Goal: Task Accomplishment & Management: Complete application form

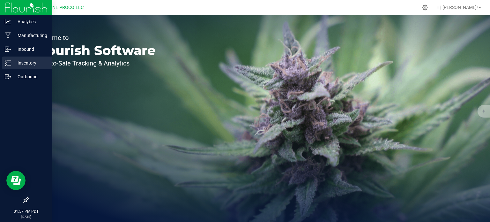
click at [11, 64] on p "Inventory" at bounding box center [30, 63] width 38 height 8
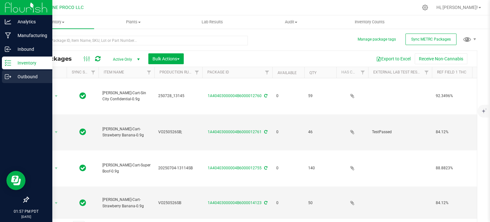
click at [26, 78] on p "Outbound" at bounding box center [30, 77] width 38 height 8
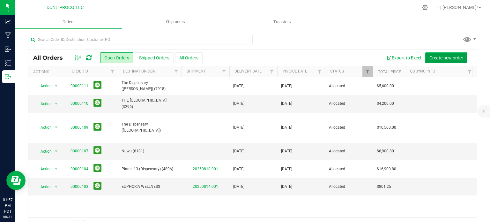
click at [433, 56] on span "Create new order" at bounding box center [447, 57] width 34 height 5
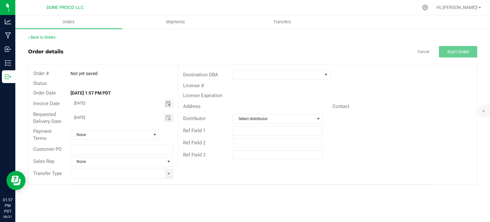
click at [168, 104] on span "Toggle calendar" at bounding box center [168, 103] width 5 height 5
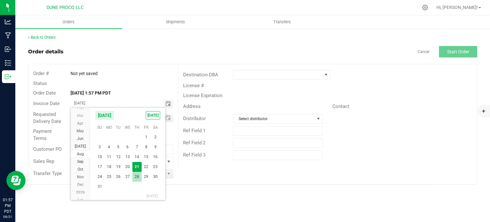
click at [137, 175] on span "28" at bounding box center [136, 177] width 9 height 10
type input "[DATE]"
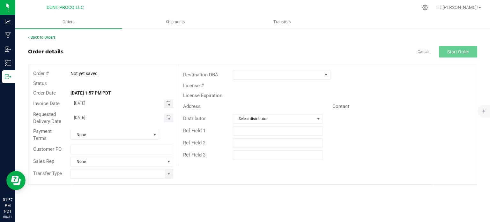
click at [167, 121] on span "Toggle calendar" at bounding box center [168, 117] width 9 height 9
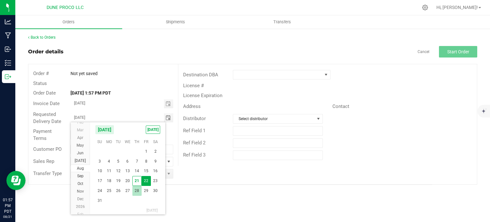
click at [139, 188] on span "28" at bounding box center [136, 191] width 9 height 10
type input "[DATE]"
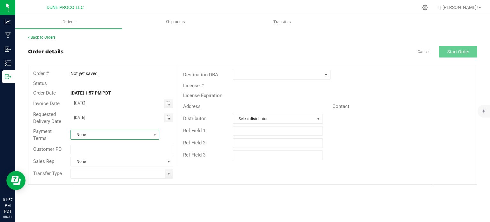
click at [141, 137] on span "None" at bounding box center [111, 134] width 80 height 9
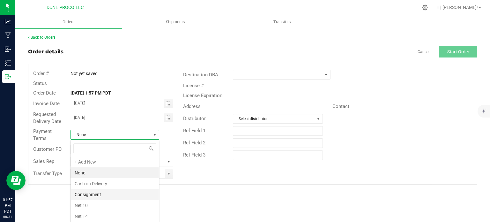
scroll to position [86, 0]
click at [93, 172] on li "Net 30" at bounding box center [115, 173] width 88 height 11
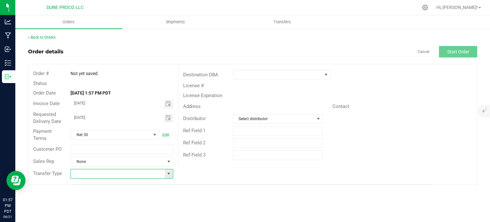
click at [164, 169] on input at bounding box center [118, 173] width 94 height 9
click at [166, 172] on span at bounding box center [168, 173] width 5 height 5
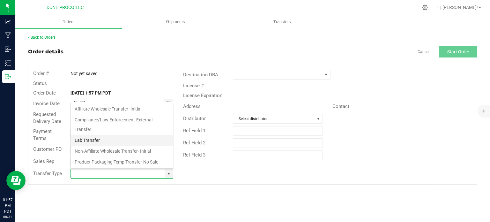
scroll to position [42, 0]
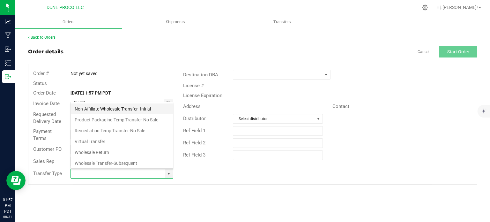
click at [115, 107] on li "Non-Affiliate Wholesale Transfer- Initial" at bounding box center [122, 108] width 102 height 11
type input "Non-Affiliate Wholesale Transfer- Initial"
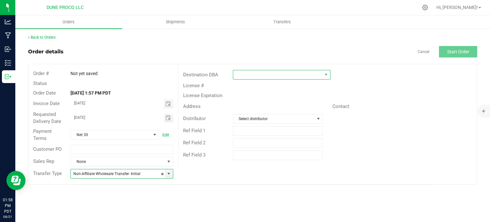
click at [322, 74] on span at bounding box center [326, 74] width 8 height 9
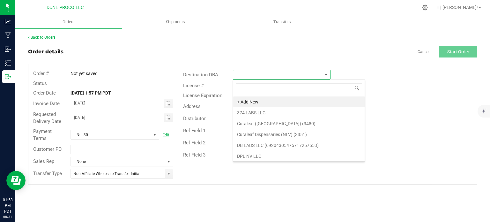
scroll to position [9, 98]
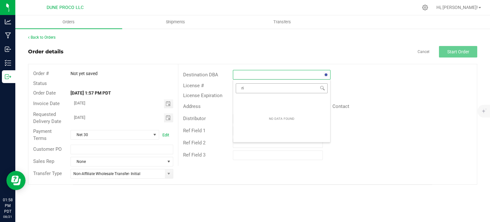
type input "r"
type input "g"
click at [219, 54] on div "Order details Cancel Start Order" at bounding box center [252, 51] width 449 height 11
click at [282, 72] on span at bounding box center [277, 74] width 89 height 9
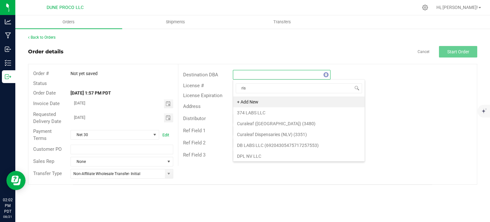
type input "rise"
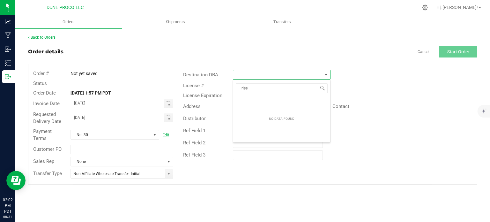
click at [249, 53] on div "Order details Cancel Start Order" at bounding box center [252, 51] width 449 height 11
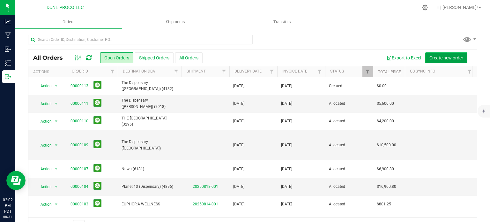
click at [435, 53] on button "Create new order" at bounding box center [446, 57] width 42 height 11
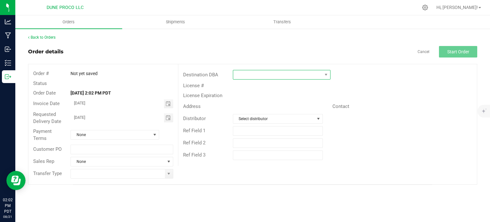
click at [261, 77] on span at bounding box center [277, 74] width 89 height 9
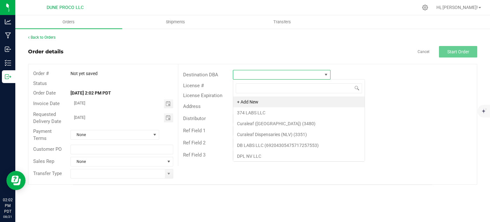
scroll to position [9, 98]
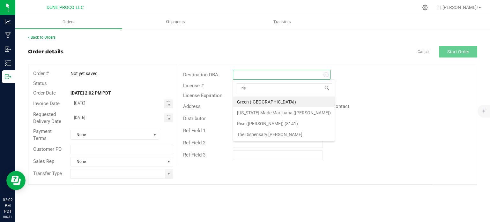
type input "rise"
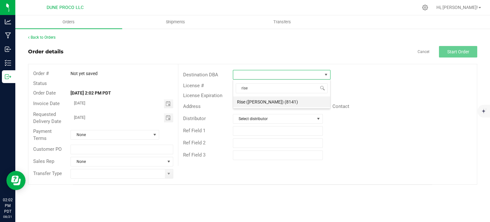
click at [265, 101] on li "Rise ([PERSON_NAME]) (8141)" at bounding box center [281, 101] width 97 height 11
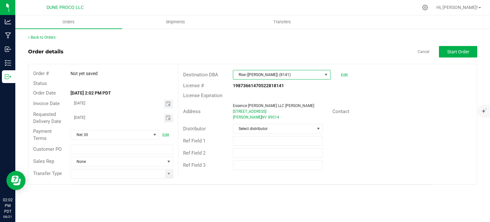
click at [167, 106] on span "Toggle calendar" at bounding box center [168, 103] width 9 height 9
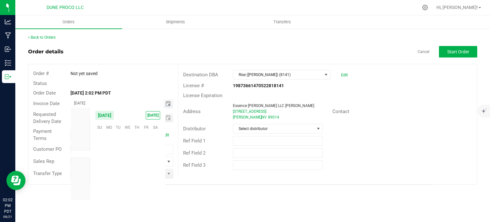
scroll to position [103452, 0]
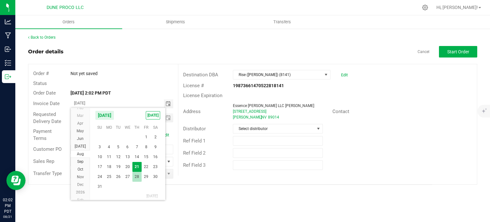
click at [133, 174] on span "28" at bounding box center [136, 177] width 9 height 10
type input "[DATE]"
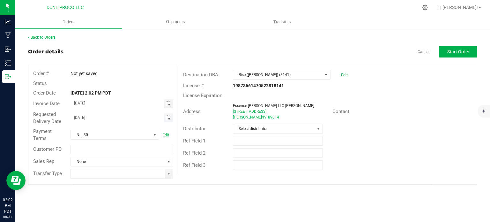
click at [168, 115] on span "Toggle calendar" at bounding box center [168, 117] width 5 height 5
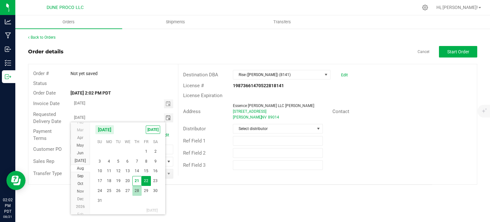
click at [139, 187] on span "28" at bounding box center [136, 191] width 9 height 10
type input "[DATE]"
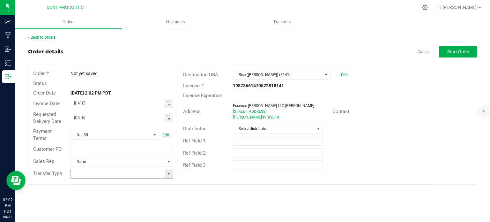
click at [171, 174] on span at bounding box center [168, 173] width 5 height 5
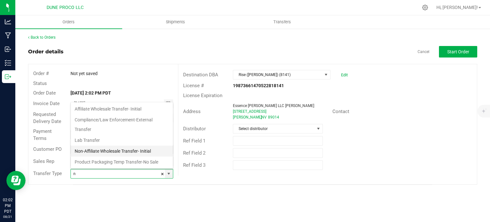
scroll to position [42, 0]
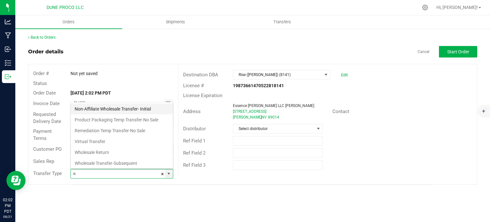
click at [122, 111] on li "Non-Affiliate Wholesale Transfer- Initial" at bounding box center [122, 108] width 102 height 11
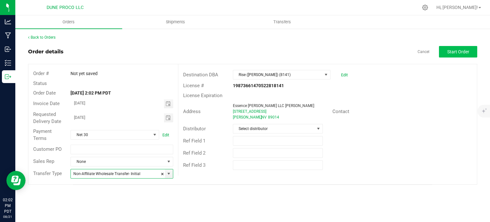
type input "Non-Affiliate Wholesale Transfer- Initial"
click at [448, 50] on span "Start Order" at bounding box center [458, 51] width 22 height 5
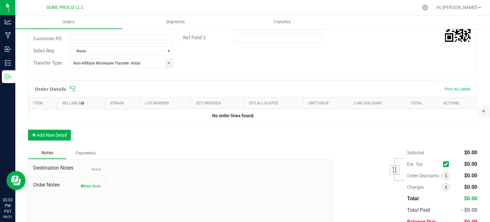
scroll to position [156, 0]
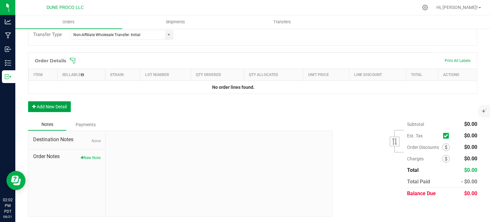
click at [60, 106] on button "Add New Detail" at bounding box center [49, 106] width 43 height 11
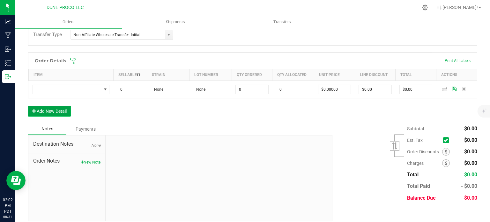
click at [59, 110] on button "Add New Detail" at bounding box center [49, 111] width 43 height 11
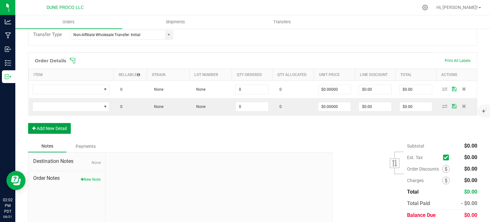
click at [51, 126] on button "Add New Detail" at bounding box center [49, 128] width 43 height 11
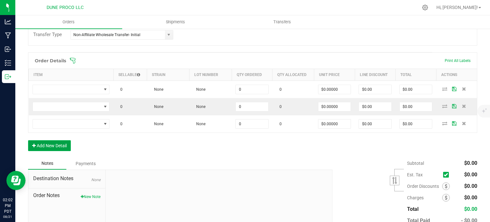
click at [55, 145] on button "Add New Detail" at bounding box center [49, 145] width 43 height 11
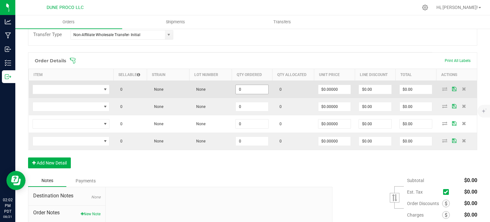
click at [255, 88] on input "0" at bounding box center [252, 89] width 33 height 9
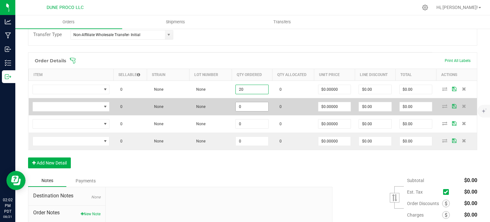
type input "20"
click at [253, 107] on input "0" at bounding box center [252, 106] width 33 height 9
paste input "2"
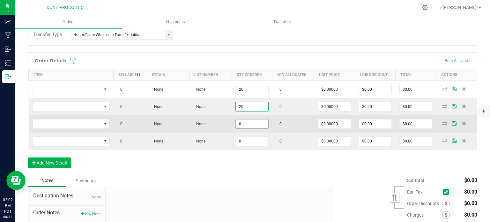
type input "20"
click at [248, 121] on input "0" at bounding box center [252, 123] width 33 height 9
paste input "2"
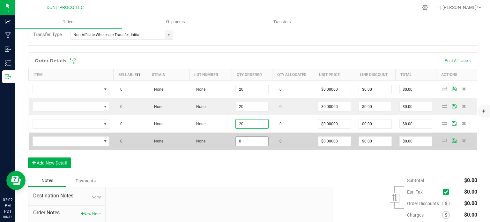
type input "20"
click at [248, 138] on input "0" at bounding box center [252, 141] width 33 height 9
paste input "2"
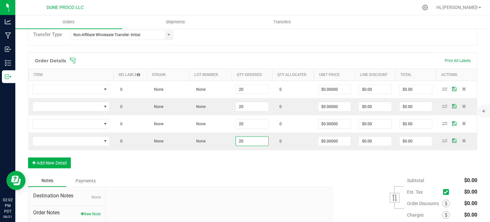
type input "20"
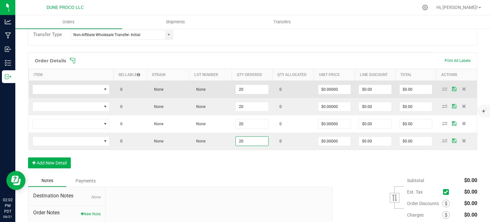
click at [332, 94] on td "$0.00000" at bounding box center [334, 89] width 41 height 18
click at [332, 90] on input "0" at bounding box center [335, 89] width 33 height 9
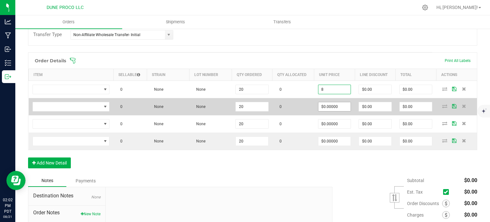
type input "$8.00000"
type input "$160.00"
click at [336, 105] on input "0" at bounding box center [335, 106] width 33 height 9
paste input "8"
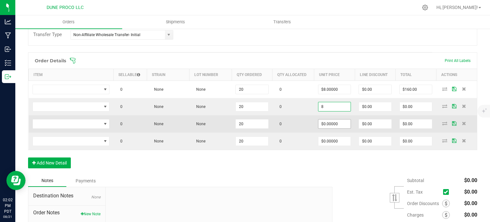
type input "$8.00000"
type input "$160.00"
click at [335, 120] on input "0" at bounding box center [335, 123] width 33 height 9
paste input "8"
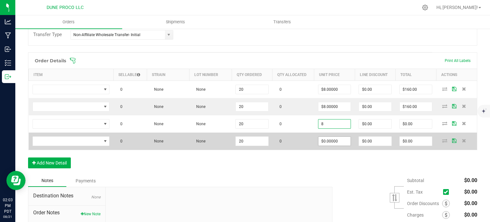
type input "$8.00000"
type input "$160.00"
click at [329, 144] on input "0" at bounding box center [335, 141] width 33 height 9
paste input "8"
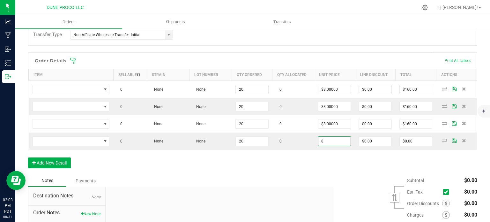
type input "$8.00000"
type input "$160.00"
click at [295, 156] on div "Order Details Print All Labels Item Sellable Strain Lot Number Qty Ordered Qty …" at bounding box center [252, 113] width 449 height 122
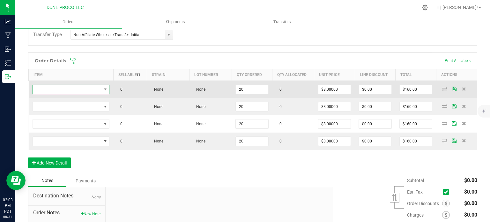
click at [81, 90] on span "NO DATA FOUND" at bounding box center [67, 89] width 69 height 9
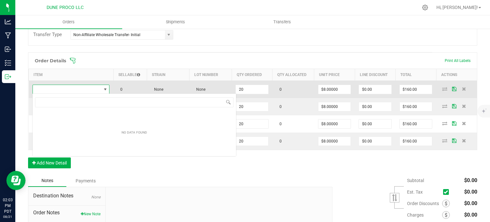
type input "[PERSON_NAME]-Cart-Baja Blast-1.0g"
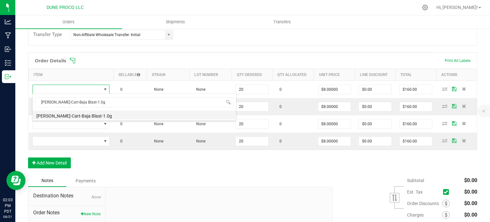
click at [81, 114] on li "[PERSON_NAME]-Cart-Baja Blast-1.0g" at bounding box center [135, 114] width 204 height 9
type input "20 ea"
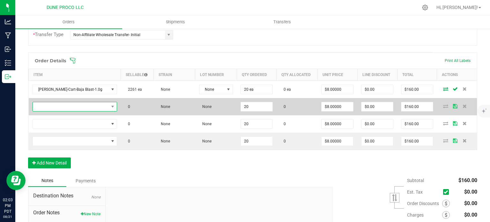
click at [96, 106] on span "NO DATA FOUND" at bounding box center [71, 106] width 76 height 9
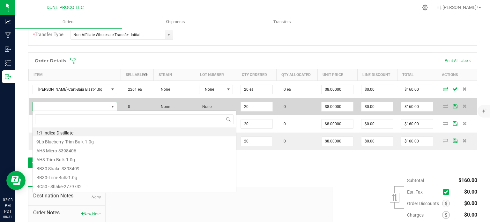
scroll to position [9, 75]
type input "[PERSON_NAME]-Cart-Fruity Pebbles OG-1.0g"
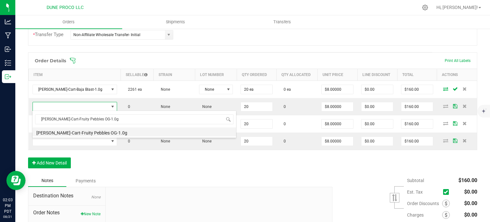
click at [94, 131] on li "[PERSON_NAME]-Cart-Fruity Pebbles OG-1.0g" at bounding box center [135, 131] width 204 height 9
type input "20 ea"
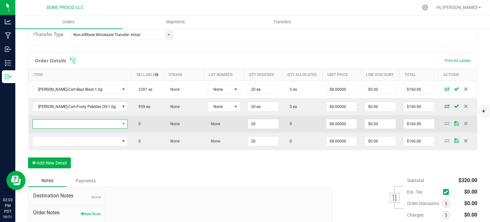
click at [100, 124] on span "NO DATA FOUND" at bounding box center [76, 123] width 87 height 9
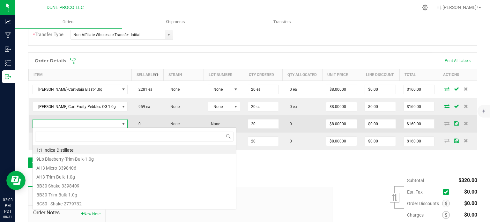
type input "[PERSON_NAME]-Cart-Blueberry Muffin-1.0g"
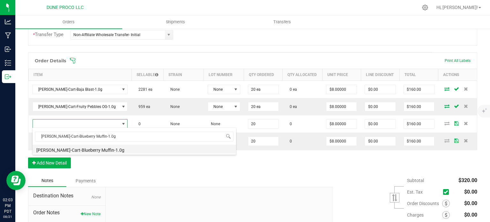
click at [82, 148] on li "[PERSON_NAME]-Cart-Blueberry Muffin-1.0g" at bounding box center [135, 149] width 204 height 9
type input "20 ea"
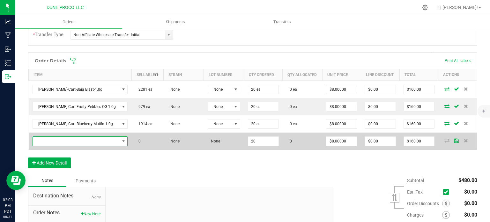
click at [94, 137] on span "NO DATA FOUND" at bounding box center [76, 141] width 87 height 9
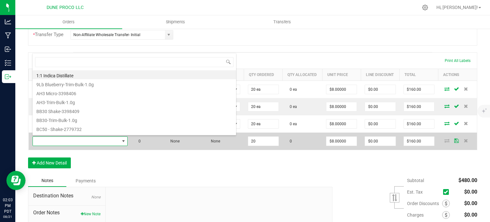
type input "[PERSON_NAME]-Cart-Sin City Confidential-1.0g"
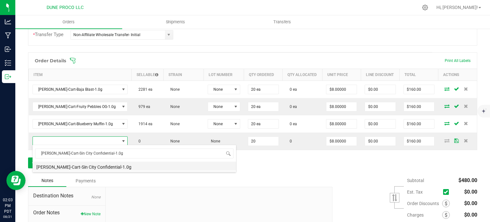
click at [95, 167] on li "[PERSON_NAME]-Cart-Sin City Confidential-1.0g" at bounding box center [135, 165] width 204 height 9
type input "20 ea"
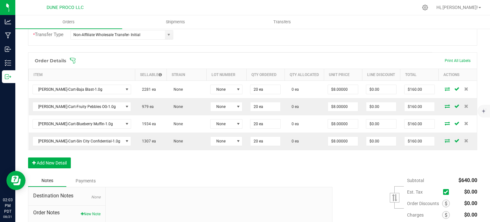
click at [132, 162] on div "Order Details Print All Labels Item Sellable Strain Lot Number Qty Ordered Qty …" at bounding box center [252, 113] width 449 height 122
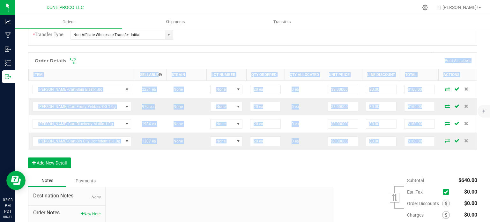
drag, startPoint x: 210, startPoint y: 149, endPoint x: 380, endPoint y: 67, distance: 189.6
click at [380, 67] on div "Order Details Print All Labels Item Sellable Strain Lot Number Qty Ordered Qty …" at bounding box center [252, 113] width 449 height 122
click at [307, 169] on div "Order Details Print All Labels Item Sellable Strain Lot Number Qty Ordered Qty …" at bounding box center [252, 113] width 449 height 122
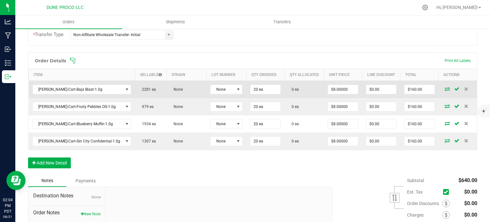
click at [445, 87] on icon at bounding box center [447, 89] width 5 height 4
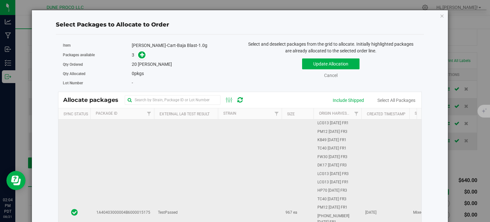
click at [157, 158] on td "TestPassed" at bounding box center [186, 212] width 64 height 186
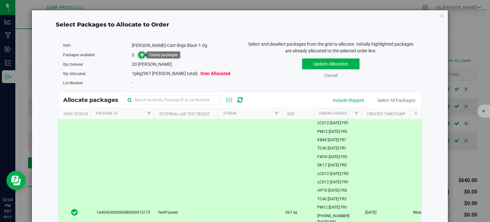
click at [142, 56] on icon at bounding box center [142, 54] width 4 height 4
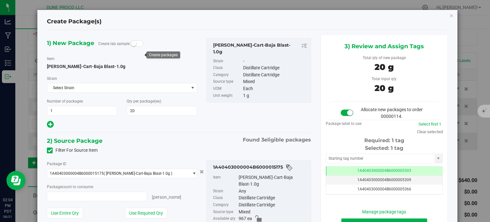
type input "20 ea"
click at [345, 166] on div "Tag 1A40403000004B6000005303 1A40403000004B6000005309 1A40403000004B6000005366 …" at bounding box center [384, 180] width 117 height 29
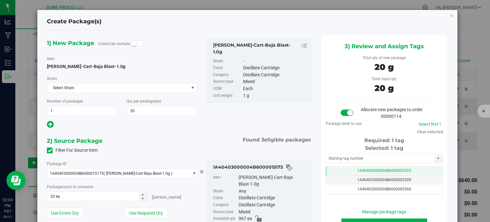
click at [345, 171] on td "1A40403000004B6000005303" at bounding box center [384, 170] width 116 height 9
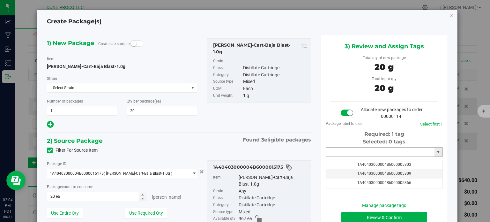
click at [347, 154] on input "text" at bounding box center [380, 151] width 109 height 9
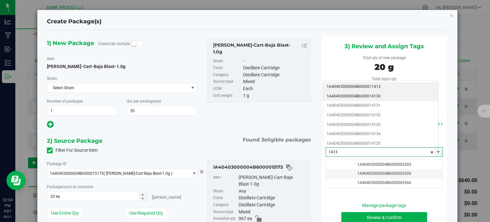
click at [364, 97] on li "1A40403000004B6000014130" at bounding box center [380, 97] width 115 height 10
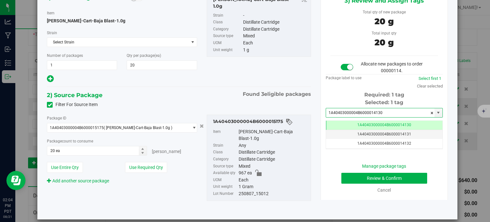
type input "1A40403000004B6000014130"
click at [345, 177] on button "Review & Confirm" at bounding box center [384, 178] width 86 height 11
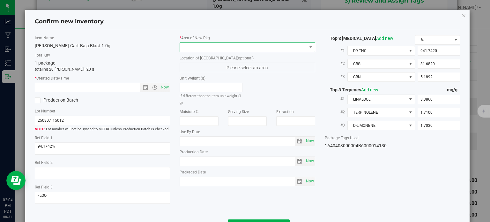
click at [270, 43] on span at bounding box center [243, 47] width 127 height 9
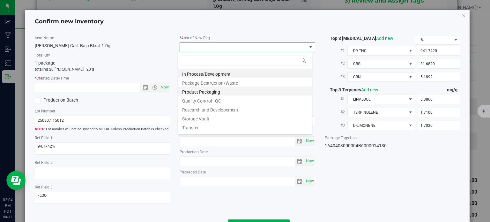
click at [204, 89] on li "Product Packaging" at bounding box center [244, 90] width 133 height 9
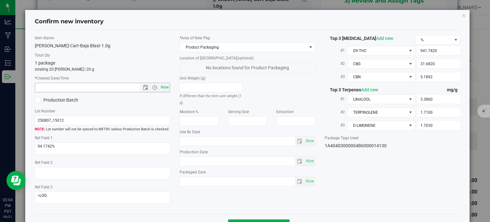
click at [166, 85] on span "Now" at bounding box center [165, 87] width 11 height 9
type input "[DATE] 2:04 PM"
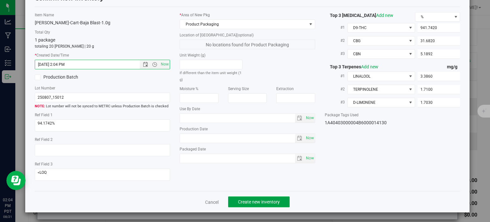
click at [246, 204] on span "Create new inventory" at bounding box center [259, 201] width 42 height 5
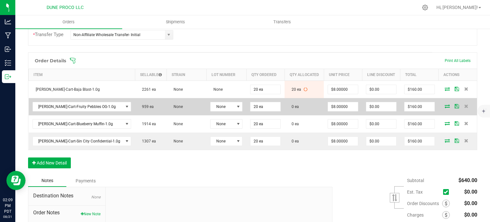
click at [445, 104] on icon at bounding box center [447, 106] width 5 height 4
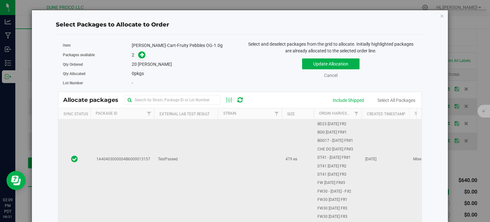
scroll to position [165, 0]
click at [142, 156] on span "1A40403000004B6000013157" at bounding box center [122, 159] width 56 height 6
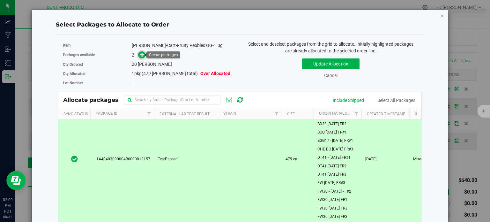
click at [140, 56] on icon at bounding box center [142, 54] width 4 height 4
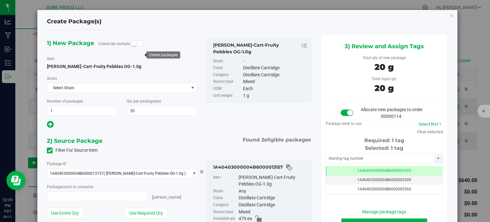
type input "20 ea"
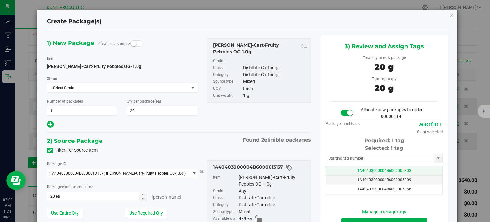
click at [362, 169] on span "1A40403000004B6000005303" at bounding box center [384, 170] width 54 height 4
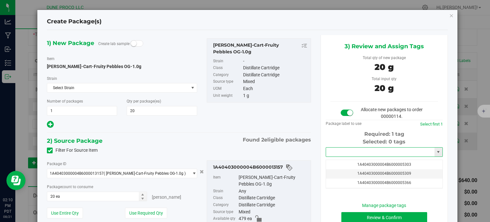
click at [354, 151] on input "text" at bounding box center [380, 151] width 109 height 9
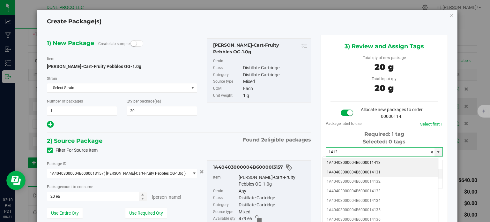
click at [366, 171] on li "1A40403000004B6000014131" at bounding box center [380, 173] width 115 height 10
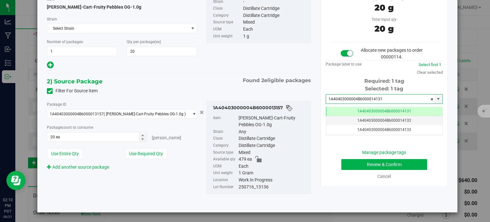
type input "1A40403000004B6000014131"
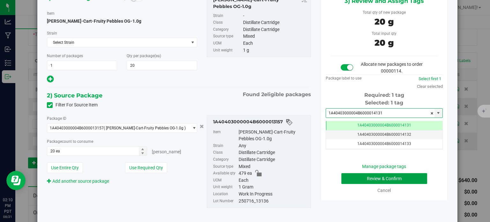
click at [347, 178] on button "Review & Confirm" at bounding box center [384, 178] width 86 height 11
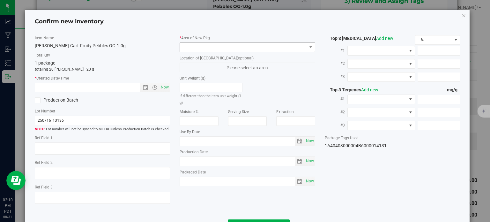
type textarea "88.8579%"
type textarea "<LOQ"
type input "888.5790"
type input "30.3270"
type input "13.2350"
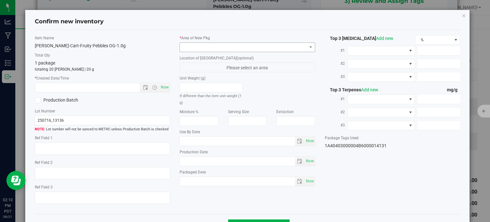
type input "20.3760"
type input "9.7220"
type input "6.3740"
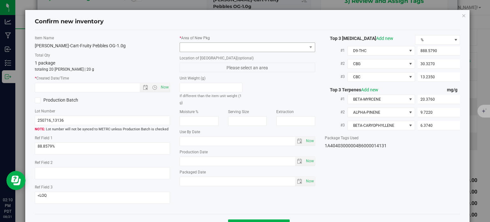
type input "[DATE]"
click at [240, 48] on span at bounding box center [243, 47] width 127 height 9
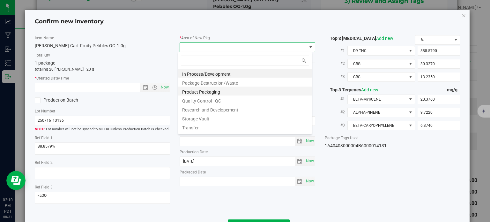
click at [211, 92] on li "Product Packaging" at bounding box center [244, 90] width 133 height 9
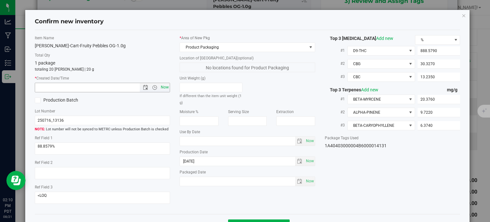
click at [164, 88] on span "Now" at bounding box center [165, 87] width 11 height 9
type input "[DATE] 2:10 PM"
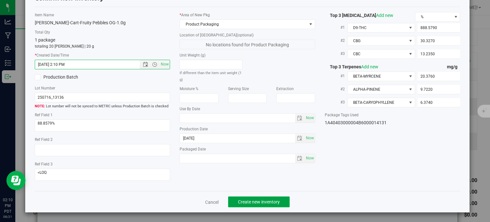
click at [244, 203] on span "Create new inventory" at bounding box center [259, 201] width 42 height 5
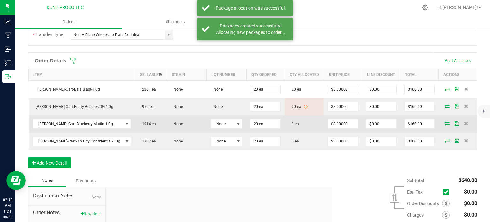
click at [445, 121] on icon at bounding box center [447, 123] width 5 height 4
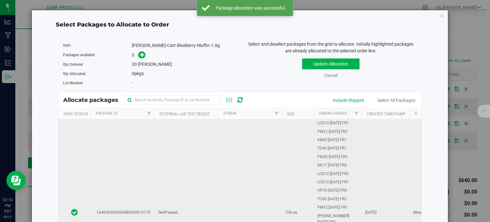
click at [162, 176] on td "TestPassed" at bounding box center [186, 212] width 64 height 186
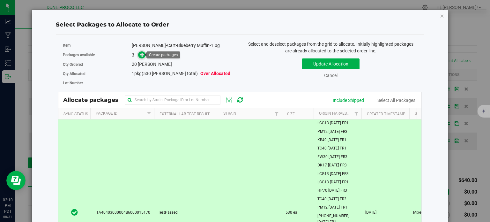
click at [141, 54] on icon at bounding box center [142, 54] width 4 height 4
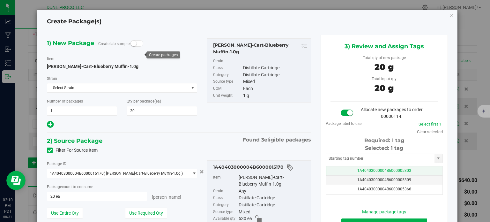
click at [342, 173] on td "1A40403000004B6000005303" at bounding box center [384, 170] width 116 height 9
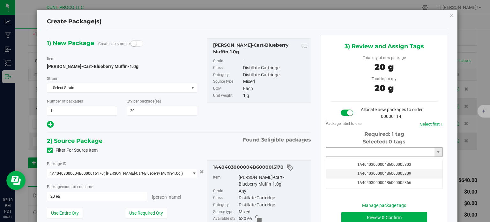
click at [346, 150] on input "text" at bounding box center [380, 151] width 109 height 9
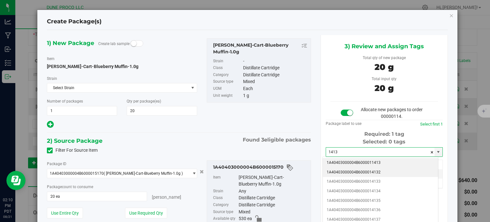
click at [352, 171] on li "1A40403000004B6000014132" at bounding box center [380, 173] width 115 height 10
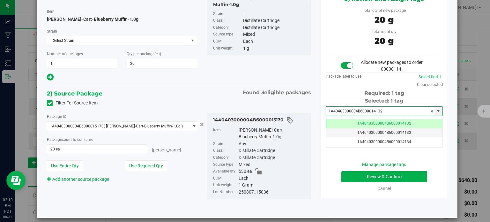
type input "1A40403000004B6000014132"
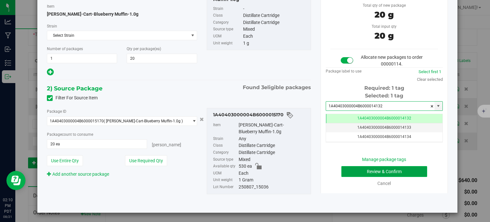
click at [341, 166] on button "Review & Confirm" at bounding box center [384, 171] width 86 height 11
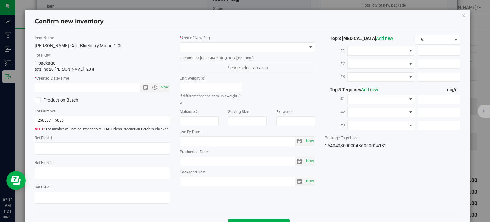
type textarea "92.1427%"
type textarea "<LOQ"
type input "921.4270"
type input "31.3240"
type input "5.2911"
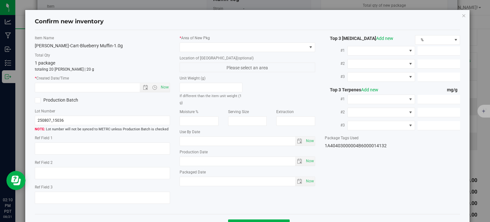
type input "11.3000"
type input "9.7980"
type input "4.7190"
type input "[DATE]"
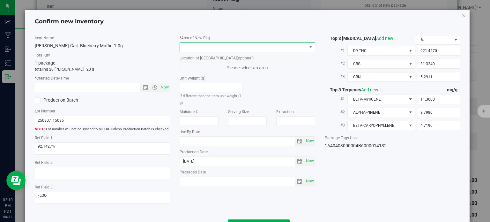
click at [236, 48] on span at bounding box center [243, 47] width 127 height 9
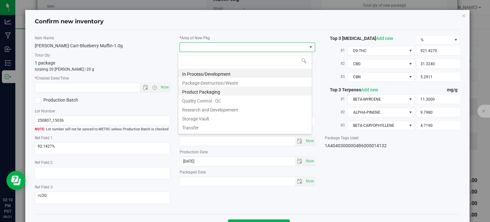
click at [211, 93] on li "Product Packaging" at bounding box center [244, 90] width 133 height 9
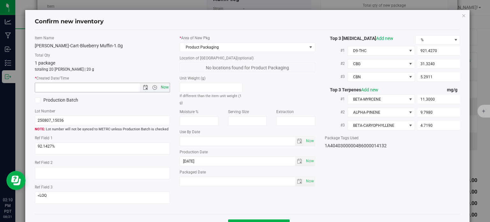
click at [165, 86] on span "Now" at bounding box center [165, 87] width 11 height 9
type input "[DATE] 2:10 PM"
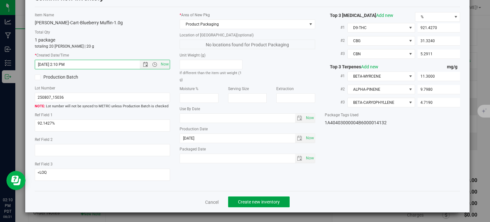
click at [251, 201] on span "Create new inventory" at bounding box center [259, 201] width 42 height 5
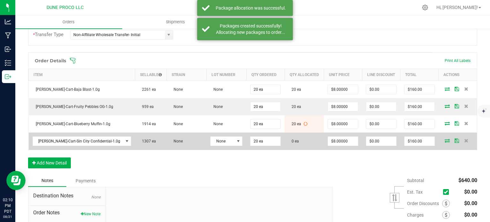
click at [445, 139] on icon at bounding box center [447, 141] width 5 height 4
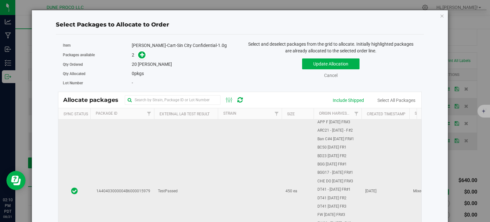
click at [140, 169] on td "1A40403000004B6000015979" at bounding box center [122, 191] width 64 height 409
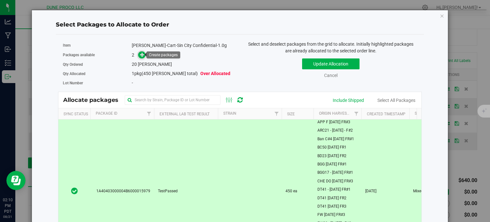
click at [140, 52] on icon at bounding box center [142, 54] width 4 height 4
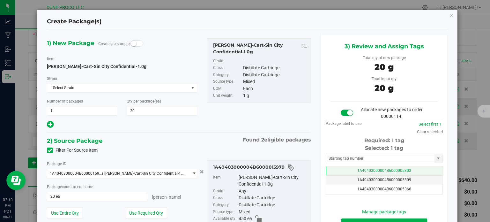
click at [343, 168] on td "1A40403000004B6000005303" at bounding box center [384, 170] width 116 height 9
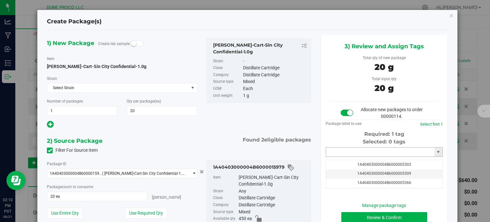
click at [342, 152] on input "text" at bounding box center [380, 151] width 109 height 9
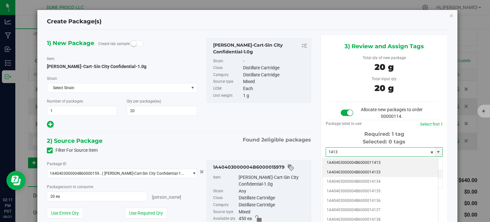
click at [349, 170] on li "1A40403000004B6000014133" at bounding box center [380, 173] width 115 height 10
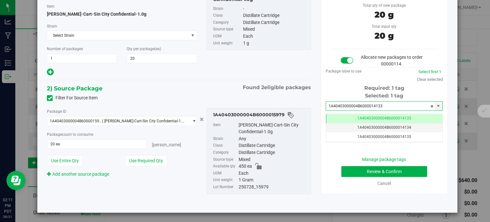
type input "1A40403000004B6000014133"
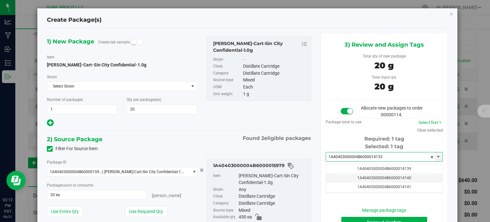
scroll to position [22, 0]
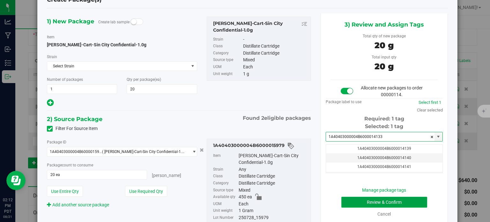
click at [345, 200] on button "Review & Confirm" at bounding box center [384, 202] width 86 height 11
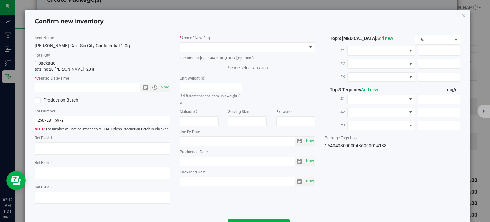
scroll to position [23, 0]
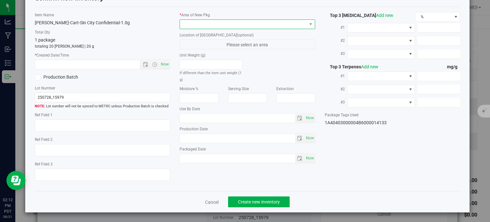
click at [217, 23] on span at bounding box center [243, 24] width 127 height 9
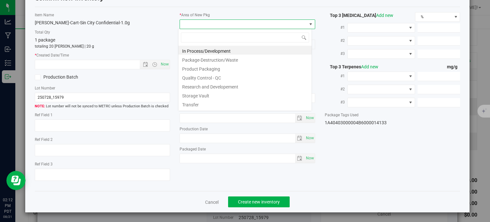
scroll to position [9, 134]
click at [192, 62] on li "Package-Destruction/Waste" at bounding box center [244, 59] width 133 height 9
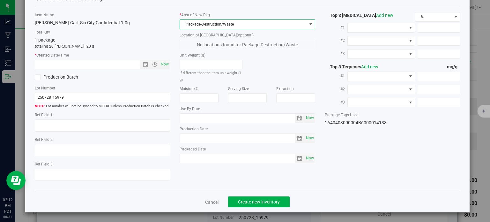
click at [198, 22] on span "Package-Destruction/Waste" at bounding box center [243, 24] width 127 height 9
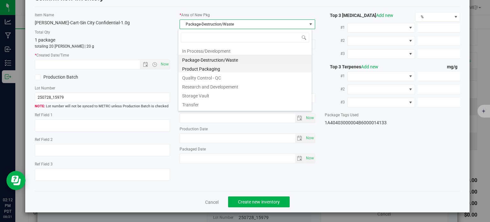
click at [199, 70] on li "Product Packaging" at bounding box center [244, 68] width 133 height 9
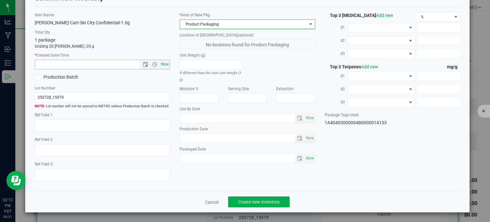
click at [164, 64] on span "Now" at bounding box center [165, 64] width 11 height 9
type input "[DATE] 2:12 PM"
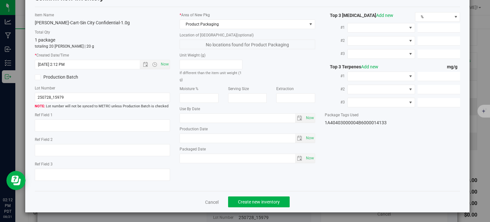
click at [247, 194] on div "Cancel Create new inventory" at bounding box center [248, 201] width 426 height 21
click at [249, 204] on span "Create new inventory" at bounding box center [259, 201] width 42 height 5
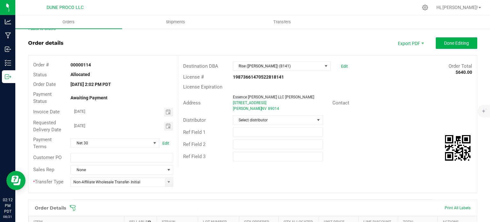
scroll to position [5, 0]
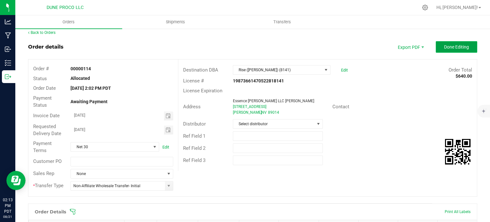
click at [452, 46] on span "Done Editing" at bounding box center [456, 46] width 25 height 5
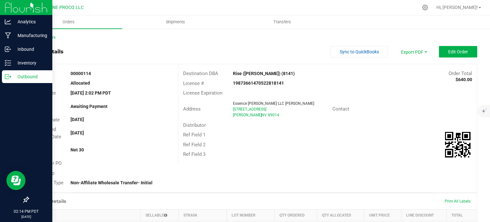
click at [9, 79] on icon at bounding box center [7, 76] width 4 height 4
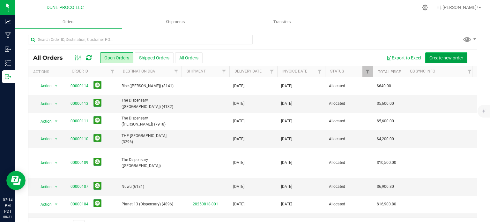
click at [444, 59] on span "Create new order" at bounding box center [447, 57] width 34 height 5
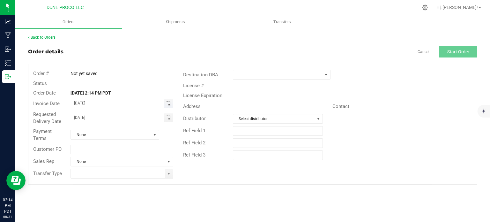
click at [168, 104] on span "Toggle calendar" at bounding box center [168, 103] width 5 height 5
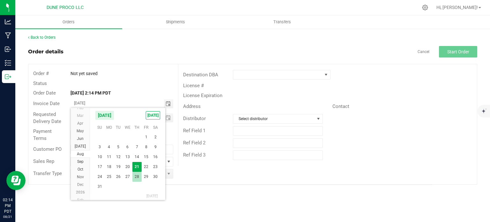
click at [137, 178] on span "28" at bounding box center [136, 177] width 9 height 10
type input "[DATE]"
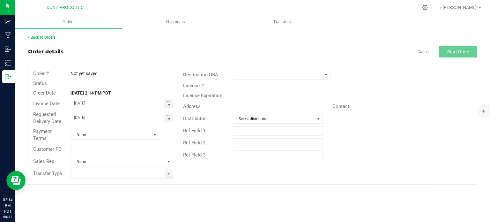
click at [169, 118] on span "Toggle calendar" at bounding box center [168, 117] width 5 height 5
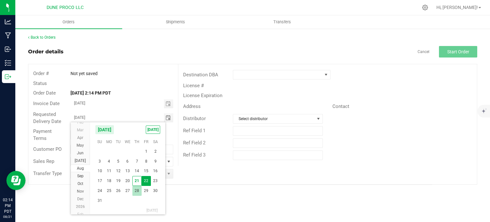
click at [138, 189] on span "28" at bounding box center [136, 191] width 9 height 10
type input "[DATE]"
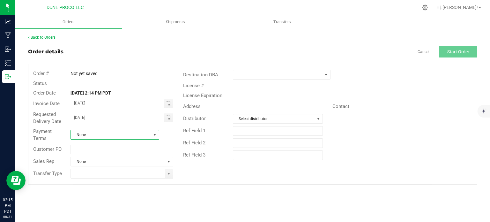
click at [121, 136] on span "None" at bounding box center [111, 134] width 80 height 9
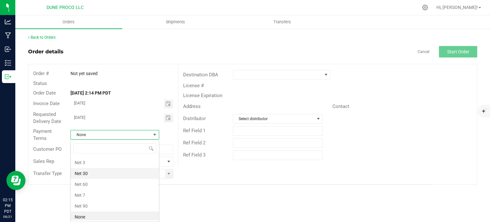
click at [105, 169] on li "Net 30" at bounding box center [115, 173] width 88 height 11
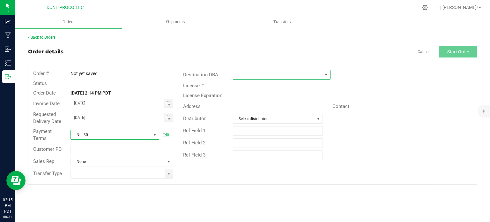
click at [253, 73] on span at bounding box center [277, 74] width 89 height 9
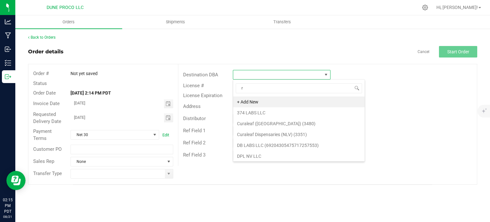
scroll to position [9, 98]
type input "rise"
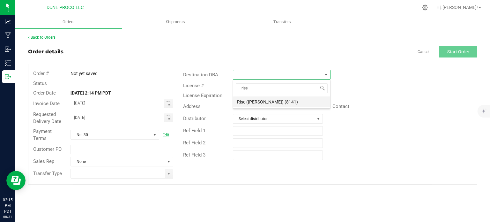
click at [260, 104] on li "Rise ([PERSON_NAME]) (8141)" at bounding box center [281, 101] width 97 height 11
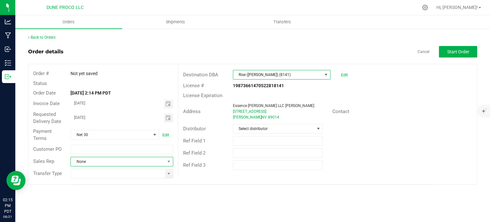
click at [130, 158] on span "None" at bounding box center [118, 161] width 94 height 9
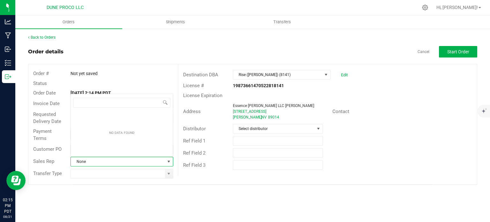
scroll to position [9, 101]
click at [172, 173] on span at bounding box center [169, 173] width 8 height 9
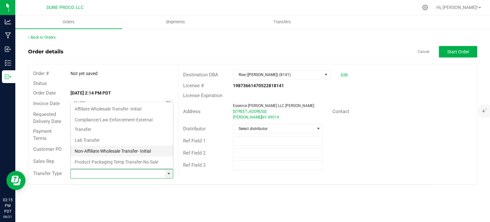
scroll to position [42, 0]
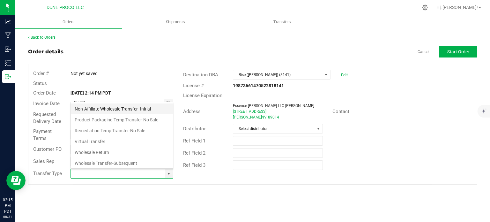
click at [114, 109] on li "Non-Affiliate Wholesale Transfer- Initial" at bounding box center [122, 108] width 102 height 11
type input "Non-Affiliate Wholesale Transfer- Initial"
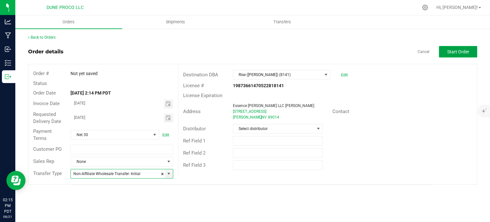
click at [456, 54] on button "Start Order" at bounding box center [458, 51] width 38 height 11
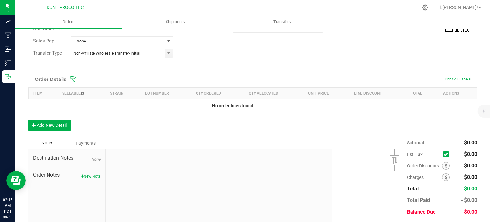
scroll to position [138, 0]
click at [62, 125] on button "Add New Detail" at bounding box center [49, 124] width 43 height 11
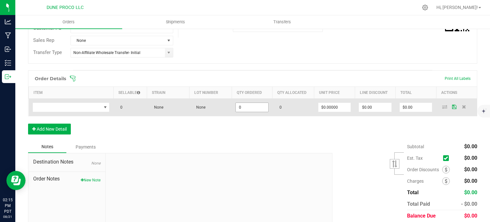
click at [258, 110] on input "0" at bounding box center [252, 107] width 33 height 9
type input "25"
click at [331, 109] on input "0" at bounding box center [335, 107] width 33 height 9
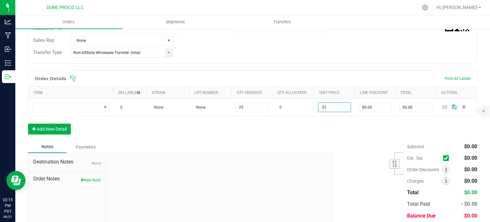
type input "$0.01000"
type input "$0.25"
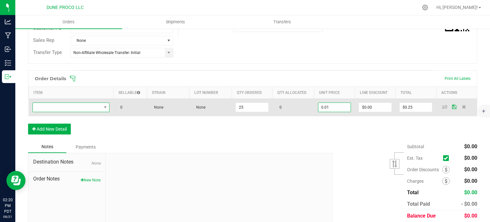
type input "$0.01000"
click at [85, 109] on span "NO DATA FOUND" at bounding box center [67, 107] width 69 height 9
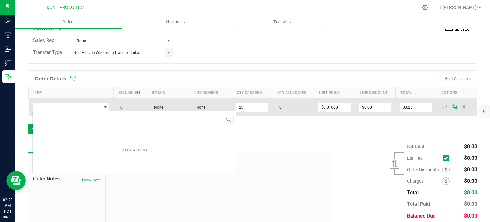
type input "[PERSON_NAME]-Cart-Orange Creamsicle-0.5g"
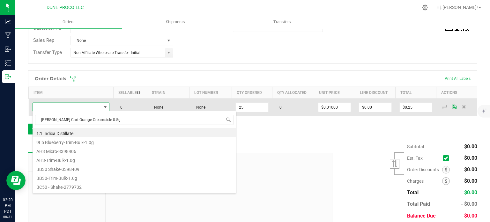
scroll to position [9, 75]
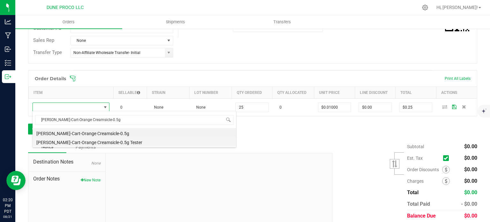
click at [93, 141] on li "[PERSON_NAME]-Cart-Orange Creamsicle-0.5g Tester" at bounding box center [135, 141] width 204 height 9
type input "25 ea"
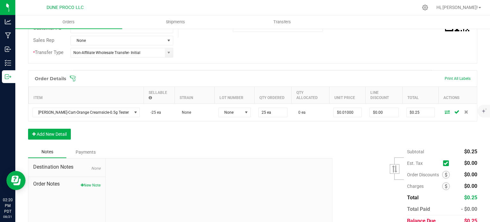
click at [176, 131] on div "Order Details Print All Labels Item Sellable Strain Lot Number Qty Ordered Qty …" at bounding box center [252, 108] width 449 height 76
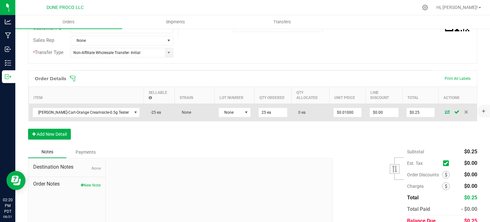
click at [445, 110] on icon at bounding box center [447, 112] width 5 height 4
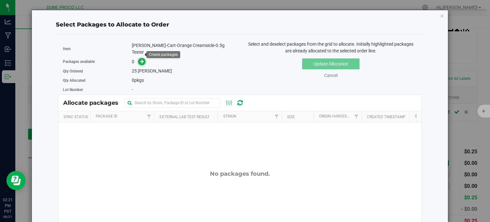
click at [140, 59] on icon at bounding box center [142, 61] width 4 height 4
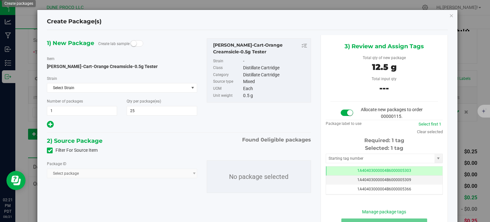
click at [50, 150] on icon at bounding box center [50, 150] width 4 height 0
click at [0, 0] on input "Filter For Source Item" at bounding box center [0, 0] width 0 height 0
click at [107, 170] on span "Select package" at bounding box center [117, 173] width 141 height 9
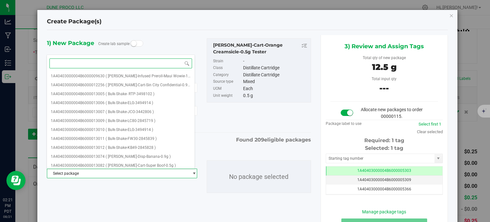
paste input "13417"
type input "13417"
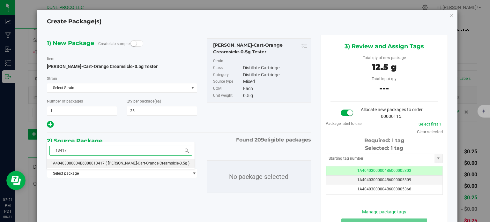
click at [102, 160] on li "1A40403000004B6000013417 ( [PERSON_NAME]-Cart-Orange Creamsicle-0.5g )" at bounding box center [121, 163] width 148 height 9
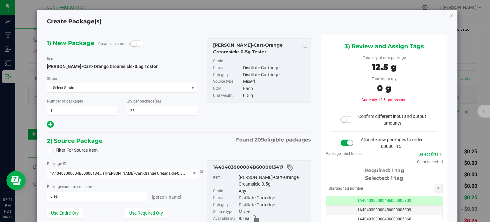
scroll to position [536, 0]
click at [138, 213] on button "Use Required Qty" at bounding box center [146, 212] width 42 height 11
type input "25 ea"
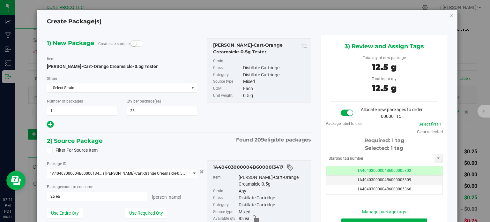
scroll to position [59, 0]
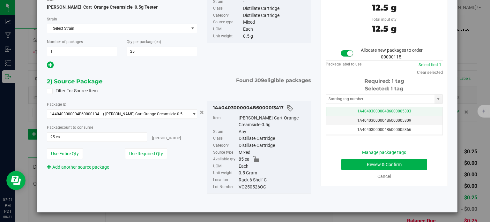
click at [339, 112] on td "1A40403000004B6000005303" at bounding box center [384, 111] width 116 height 9
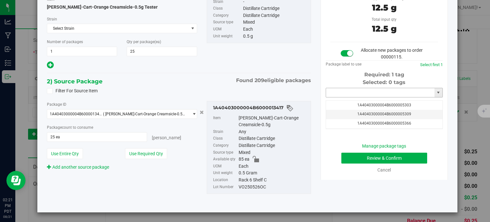
click at [341, 93] on input "text" at bounding box center [380, 92] width 109 height 9
click at [347, 104] on li "1A40403000004B6000014134" at bounding box center [380, 103] width 115 height 10
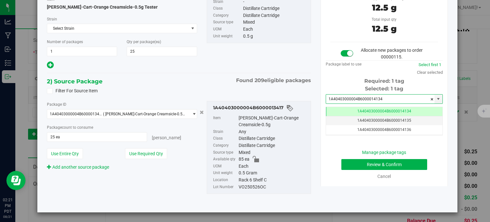
type input "1A40403000004B6000014134"
click at [346, 159] on button "Review & Confirm" at bounding box center [384, 164] width 86 height 11
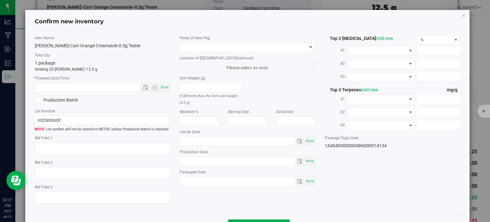
type textarea "84.9%"
type textarea "LOQ"
type input "849.0000"
type input "23.1000"
type input "3.8000"
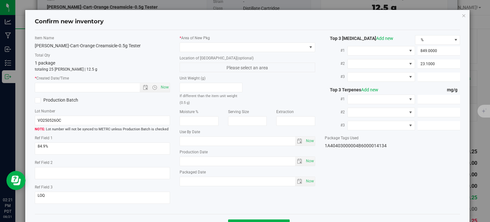
type input "3.6400"
type input "0.5900"
type input "0.2400"
type input "[DATE]"
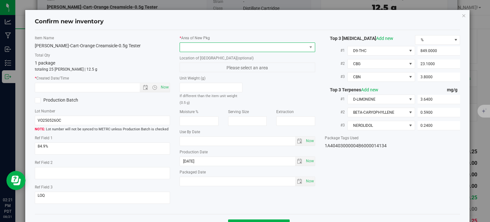
click at [265, 47] on span at bounding box center [243, 47] width 127 height 9
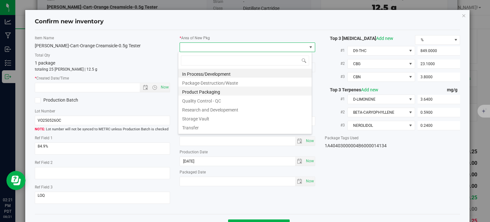
click at [207, 93] on li "Product Packaging" at bounding box center [244, 90] width 133 height 9
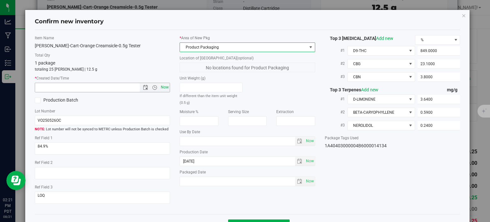
click at [162, 86] on span "Now" at bounding box center [165, 87] width 11 height 9
type input "[DATE] 2:21 PM"
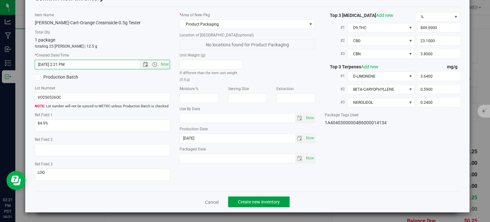
click at [243, 206] on button "Create new inventory" at bounding box center [259, 201] width 62 height 11
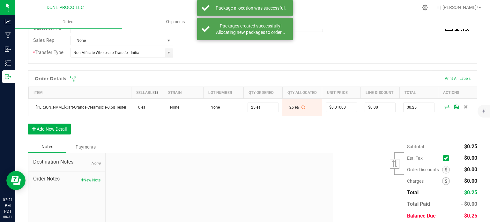
click at [199, 127] on div "Order Details Print All Labels Item Sellable Strain Lot Number Qty Ordered Qty …" at bounding box center [252, 105] width 449 height 71
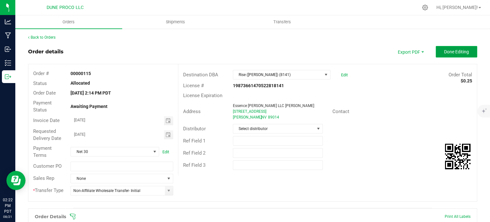
click at [446, 57] on button "Done Editing" at bounding box center [456, 51] width 41 height 11
